Goal: Task Accomplishment & Management: Use online tool/utility

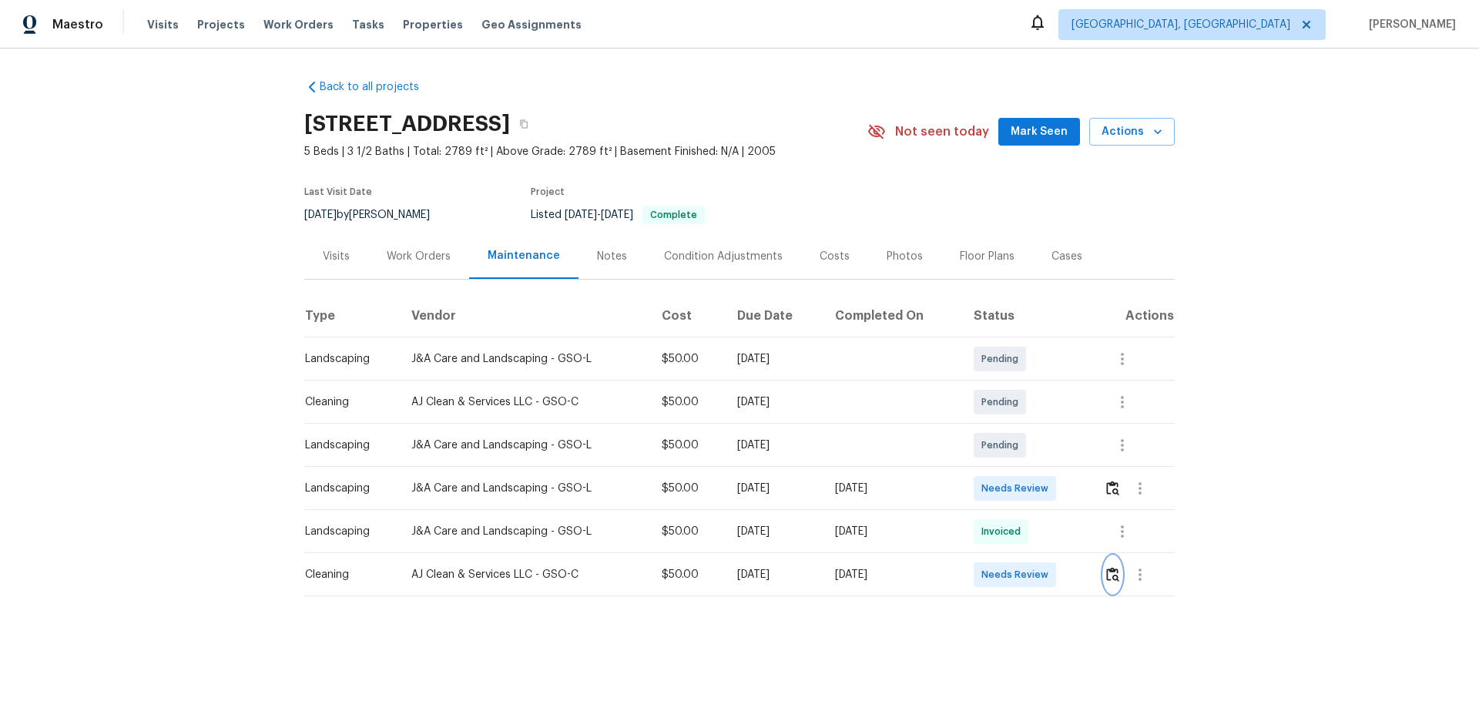
click at [1114, 577] on img "button" at bounding box center [1112, 574] width 13 height 15
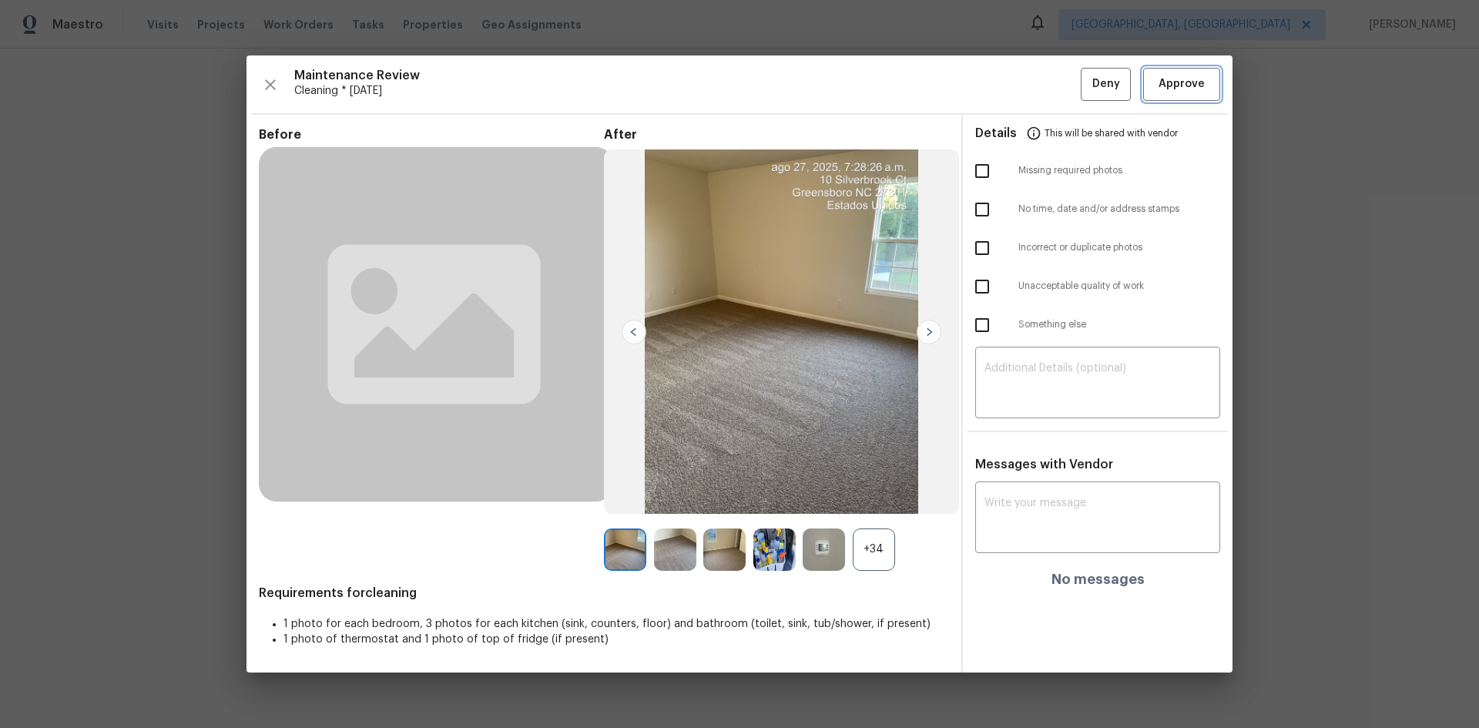
click at [1166, 83] on span "Approve" at bounding box center [1181, 84] width 46 height 19
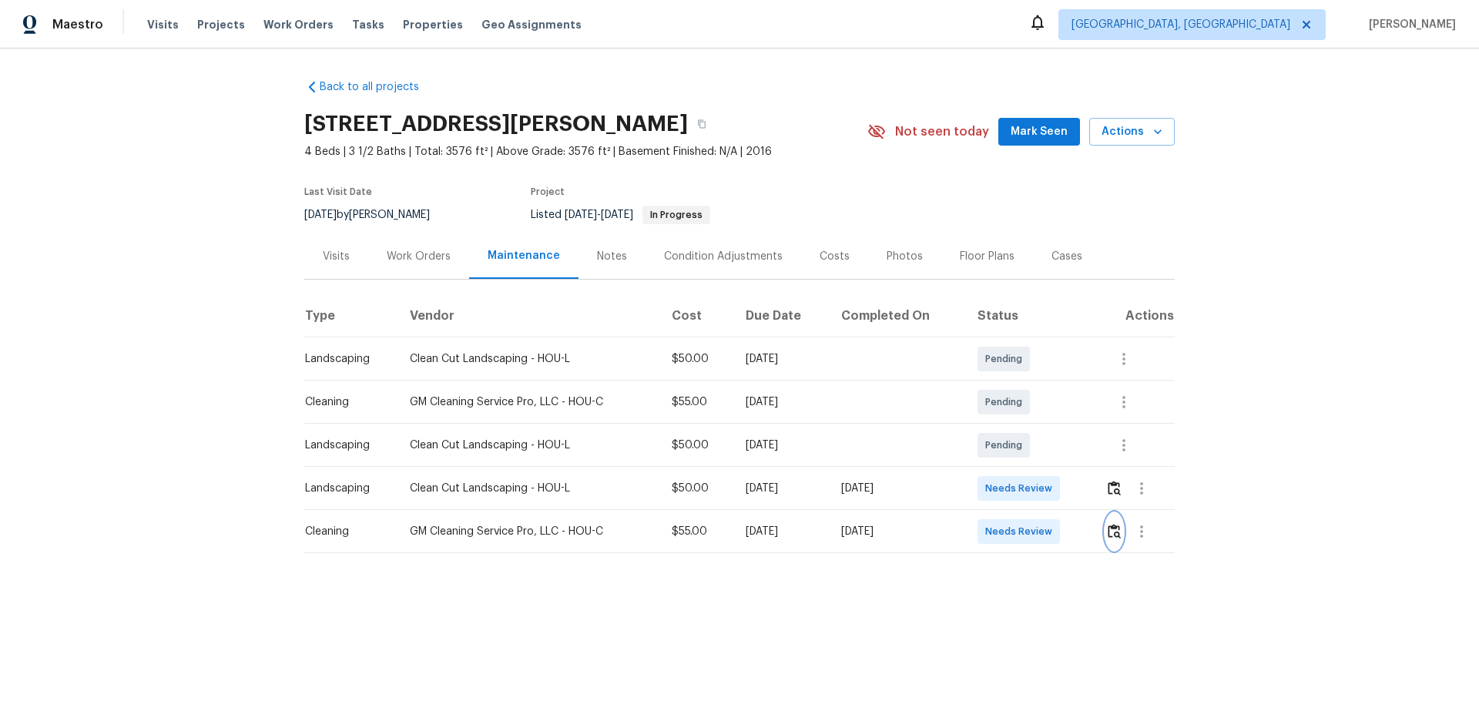
click at [1051, 487] on img "button" at bounding box center [1113, 531] width 13 height 15
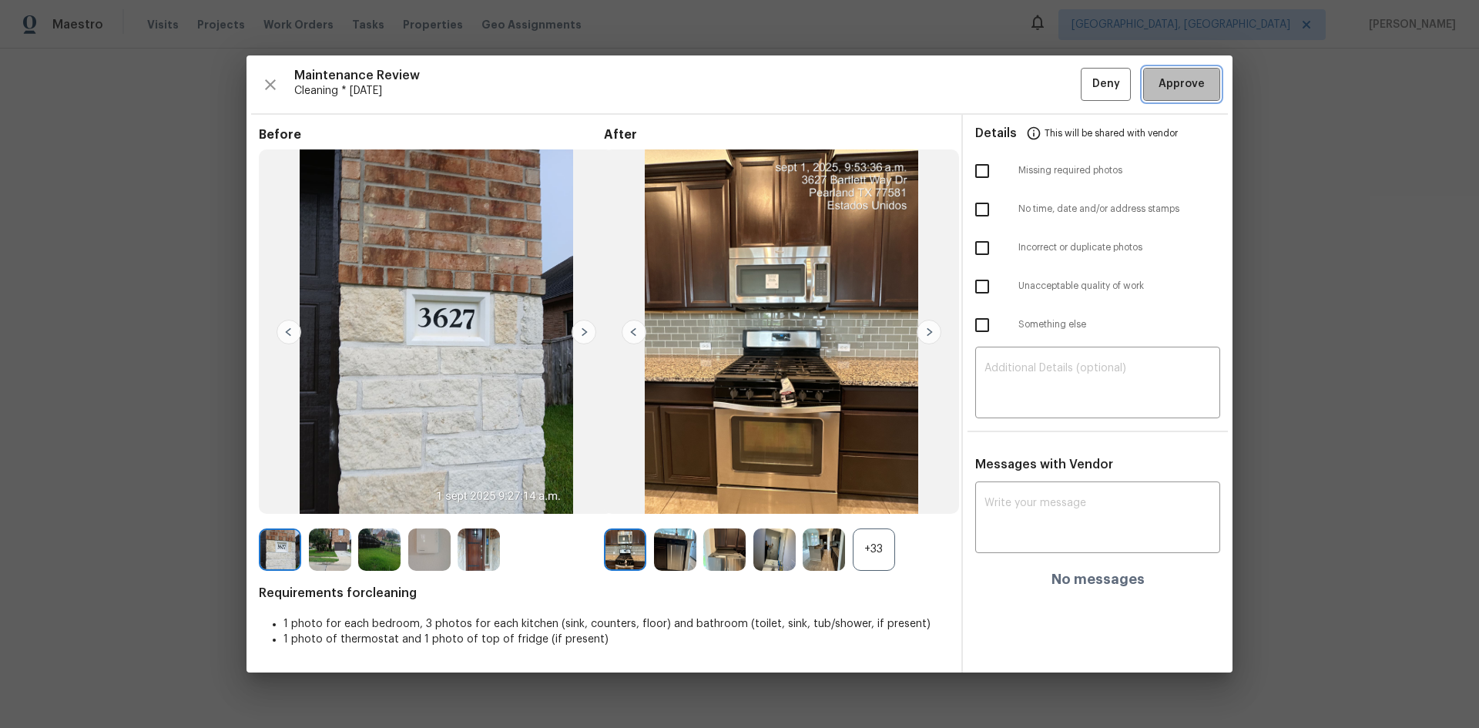
click at [1051, 83] on span "Approve" at bounding box center [1181, 84] width 46 height 19
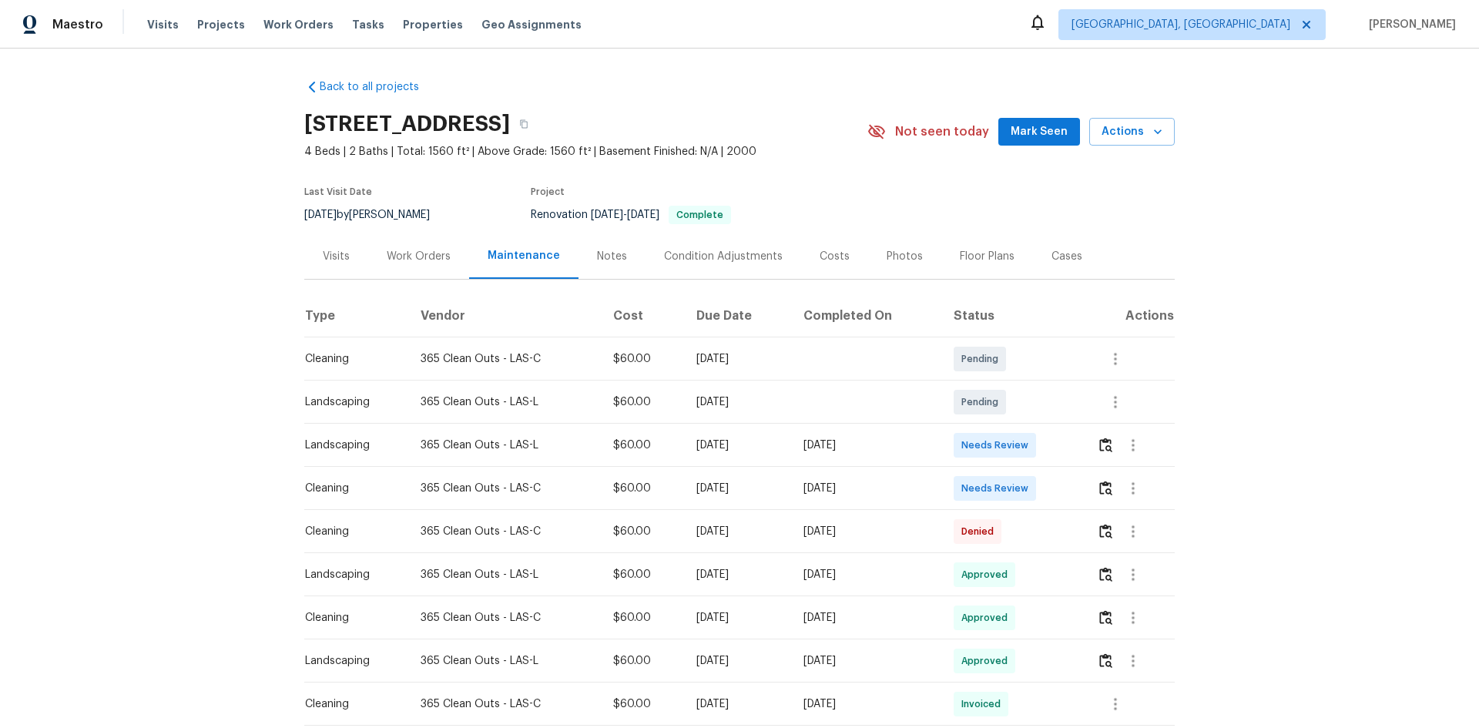
drag, startPoint x: 304, startPoint y: 486, endPoint x: 913, endPoint y: 494, distance: 609.2
click at [912, 487] on tr "Cleaning 365 Clean Outs - LAS-C $60.00 Mon, Aug 25 2025 Mon, Sep 01 2025 Needs …" at bounding box center [739, 488] width 870 height 43
click at [1051, 487] on img "button" at bounding box center [1105, 488] width 13 height 15
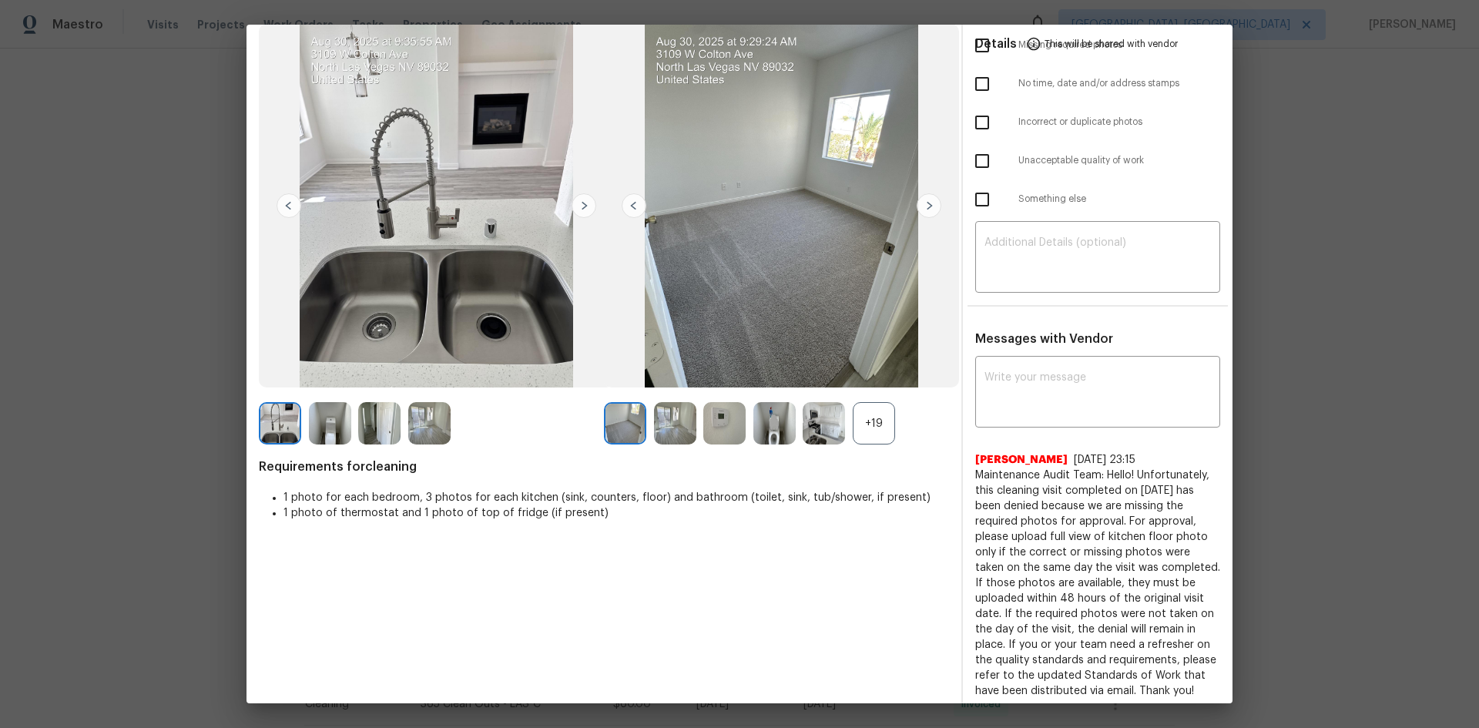
scroll to position [102, 0]
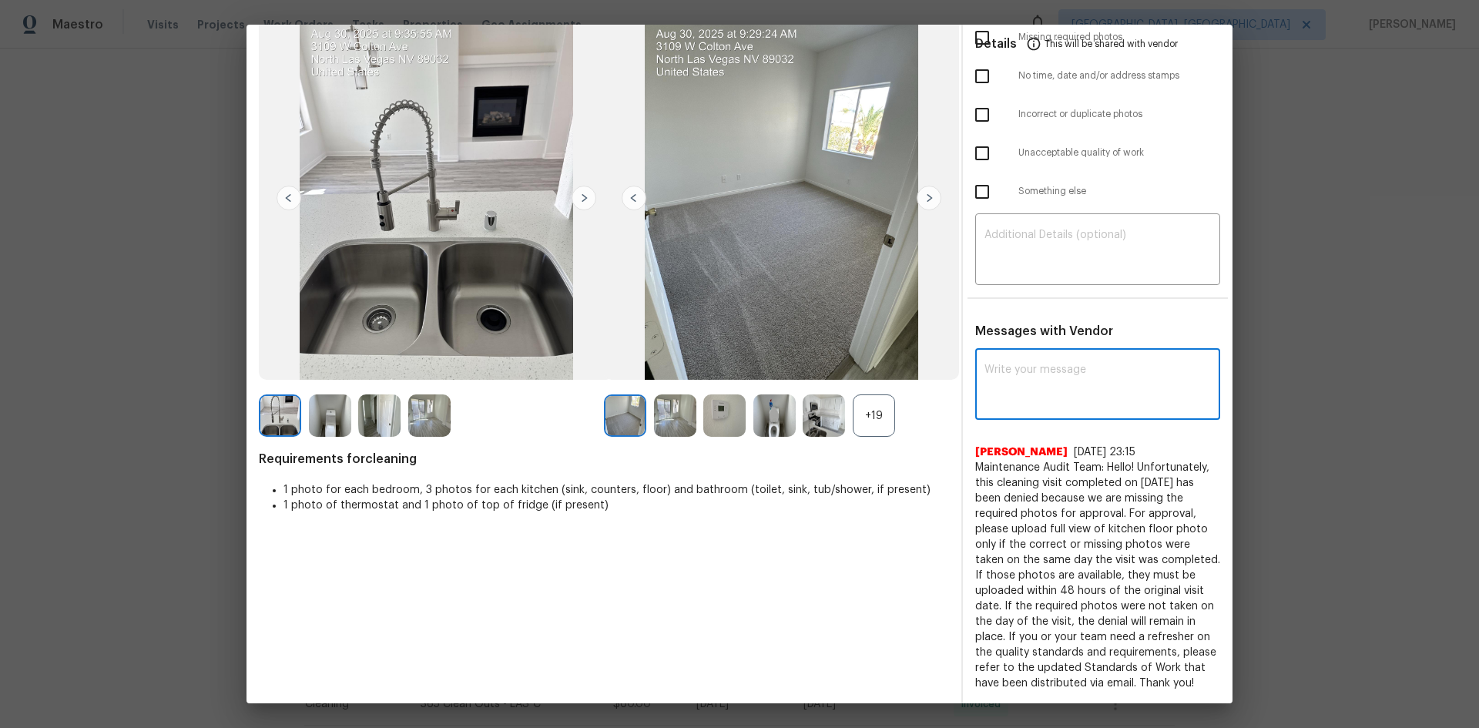
click at [1027, 365] on textarea at bounding box center [1097, 385] width 226 height 43
paste textarea "Maintenance Audit Team: Hello! After further review this visit has been approve…"
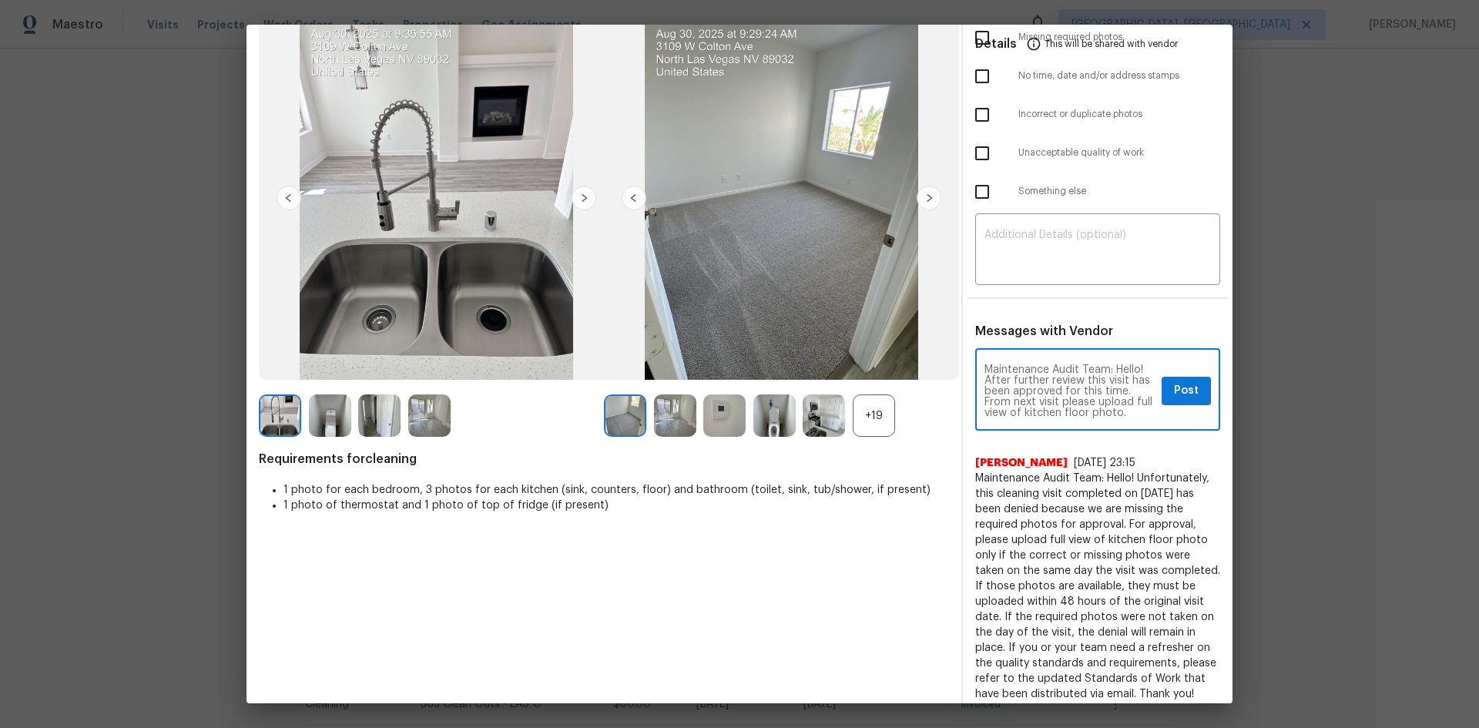
scroll to position [11, 0]
type textarea "Maintenance Audit Team: Hello! After further review this visit has been approve…"
click at [1051, 385] on span "Post" at bounding box center [1186, 390] width 25 height 19
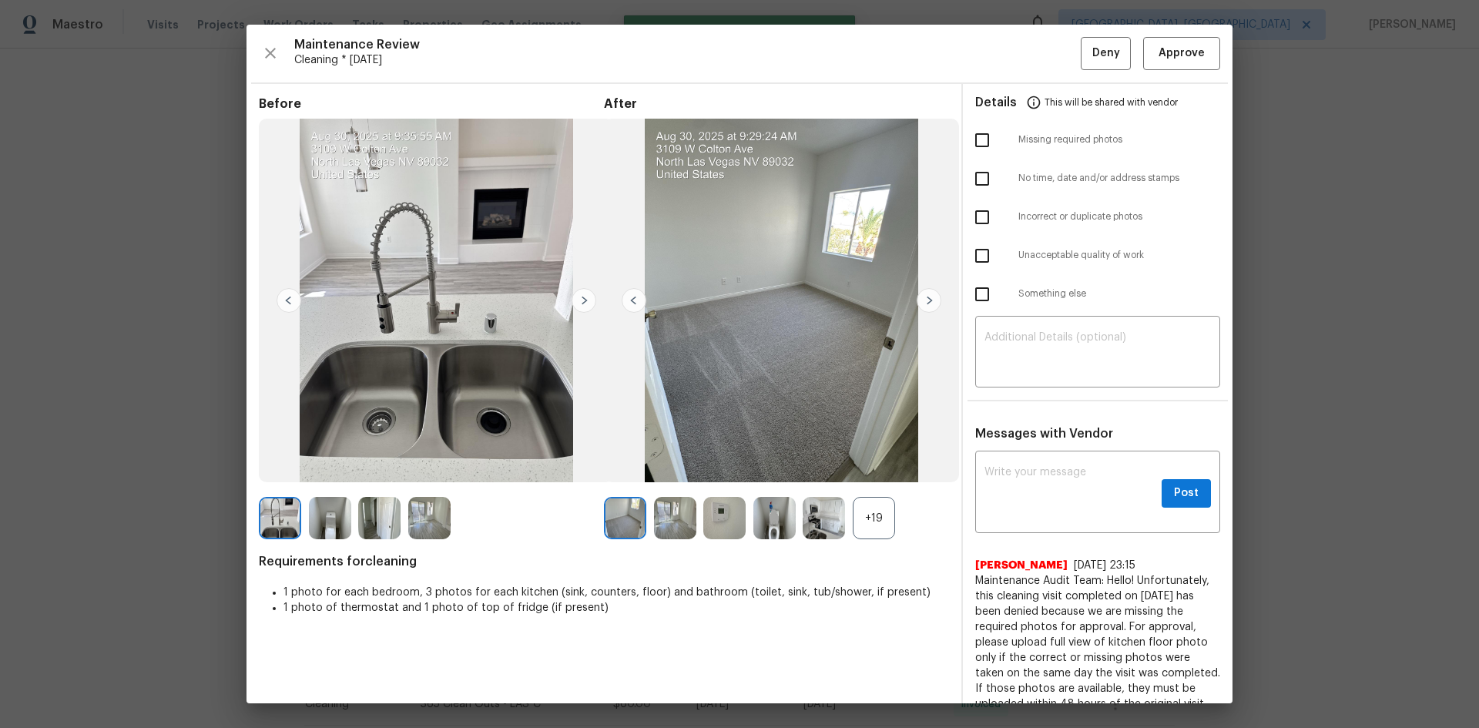
scroll to position [0, 0]
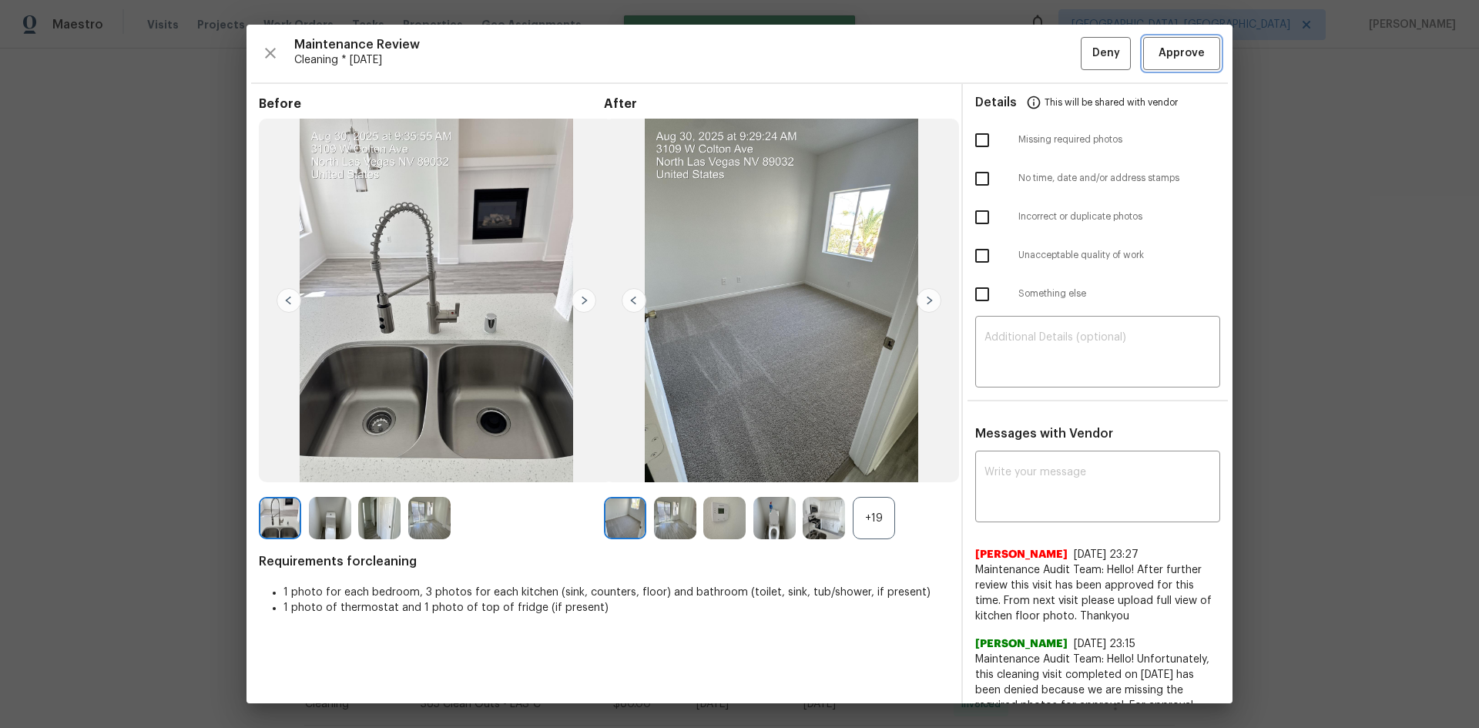
click at [1051, 59] on span "Approve" at bounding box center [1181, 53] width 46 height 19
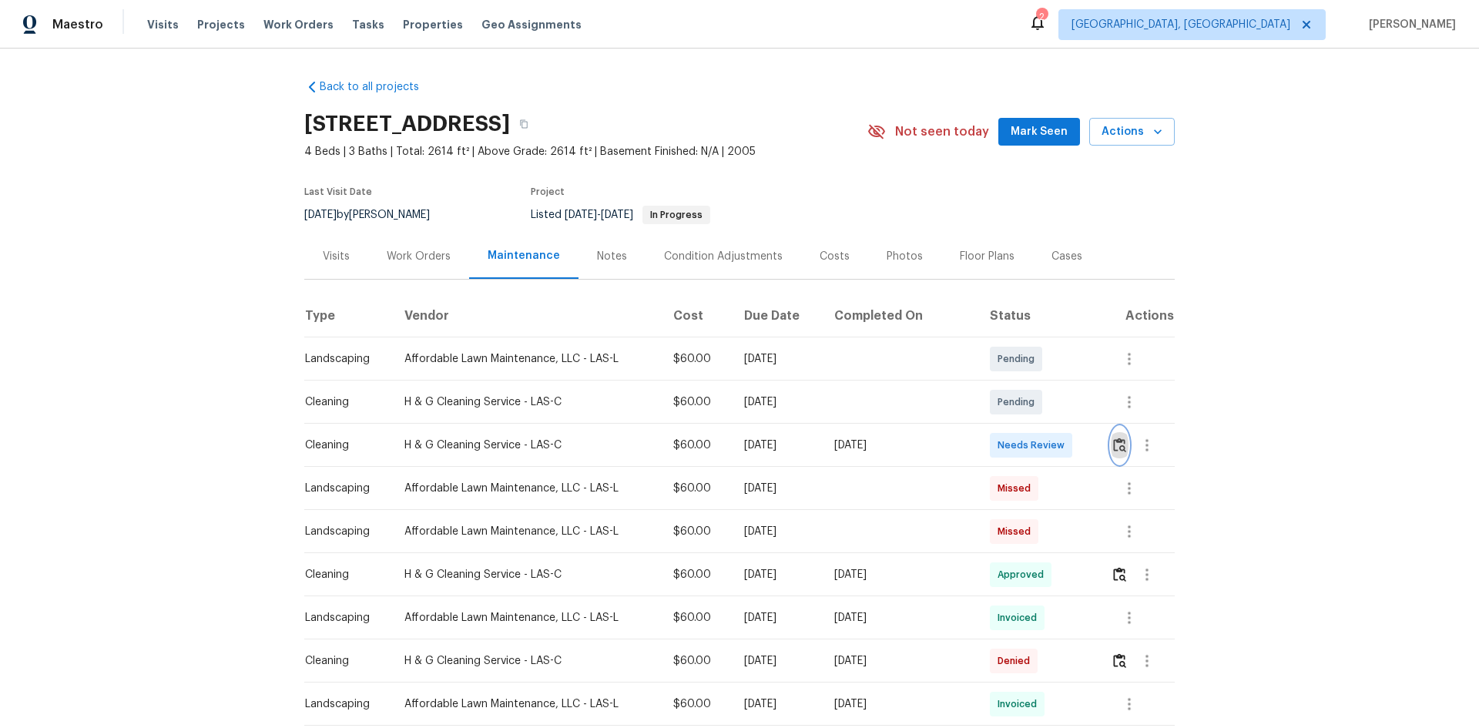
click at [1051, 444] on img "button" at bounding box center [1119, 444] width 13 height 15
